Goal: Find specific page/section: Find specific page/section

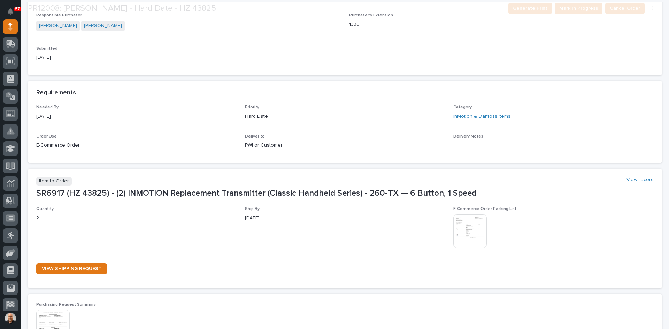
scroll to position [209, 0]
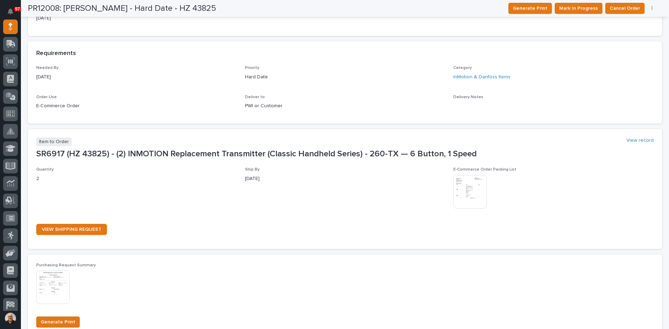
click at [472, 191] on img at bounding box center [469, 191] width 33 height 33
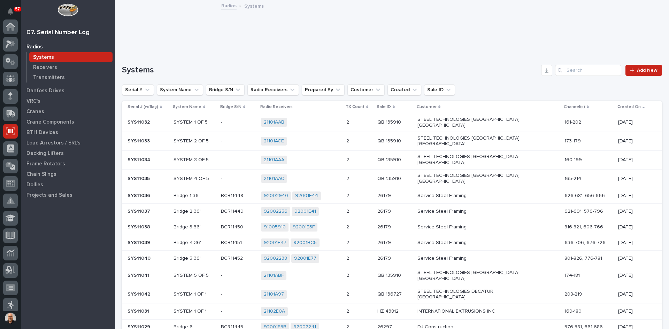
scroll to position [92, 0]
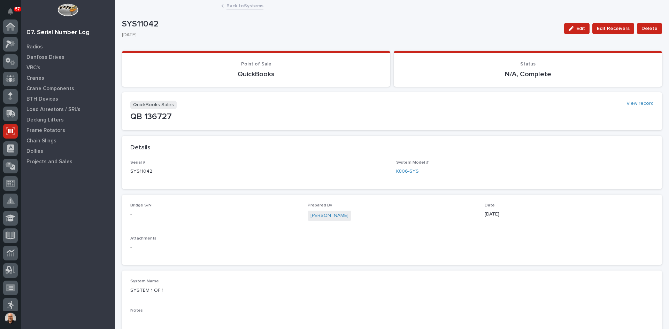
scroll to position [92, 0]
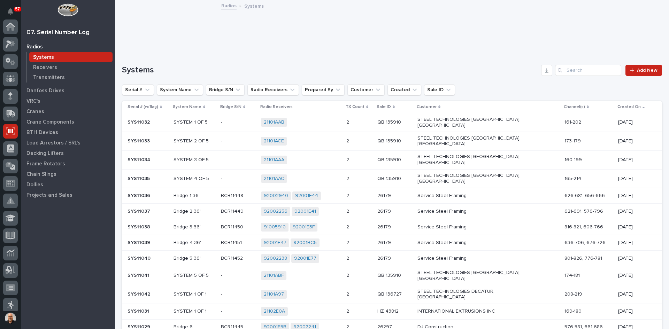
scroll to position [92, 0]
